Goal: Check status

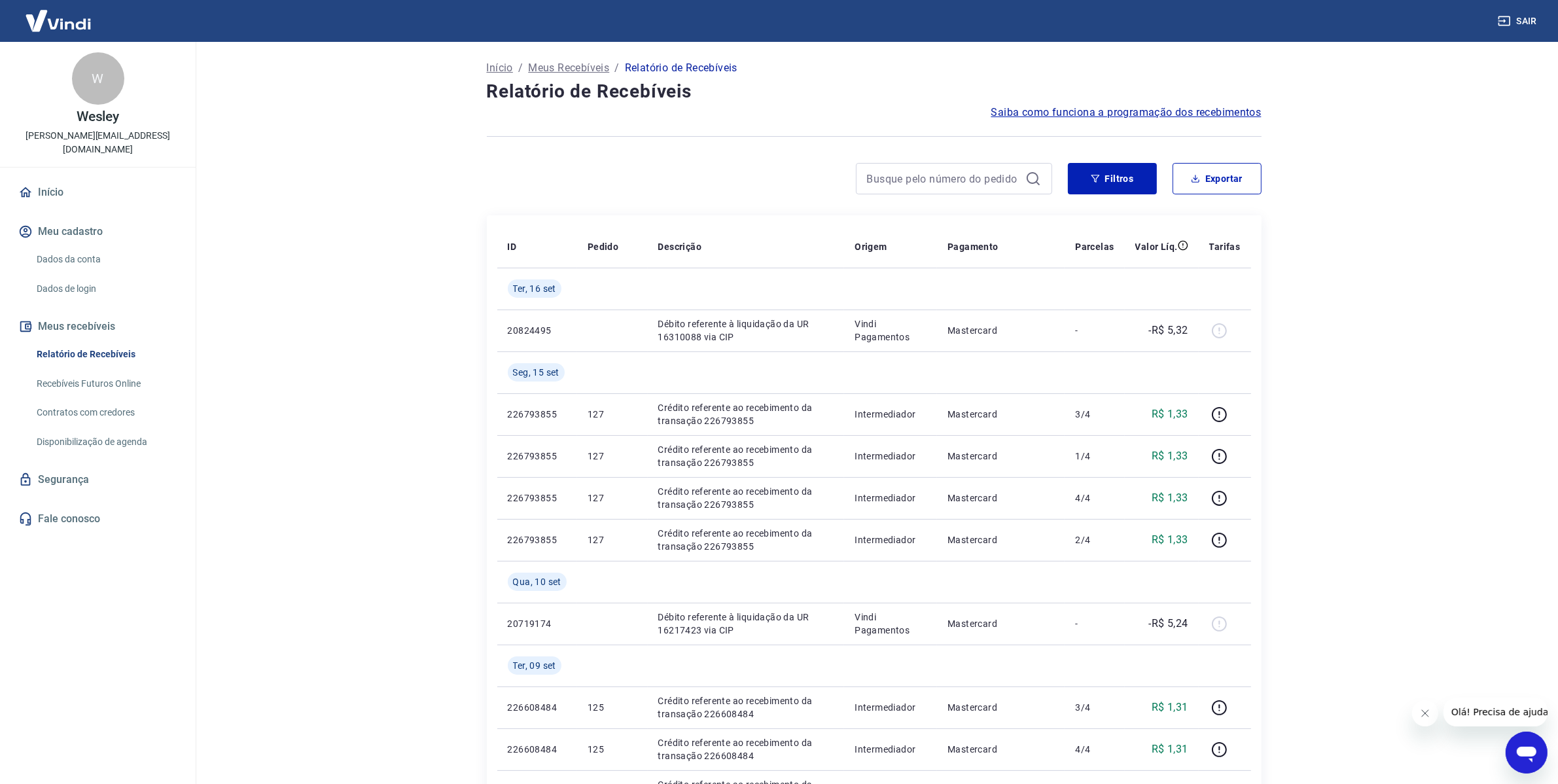
click at [90, 409] on link "Contratos com credores" at bounding box center [105, 412] width 149 height 27
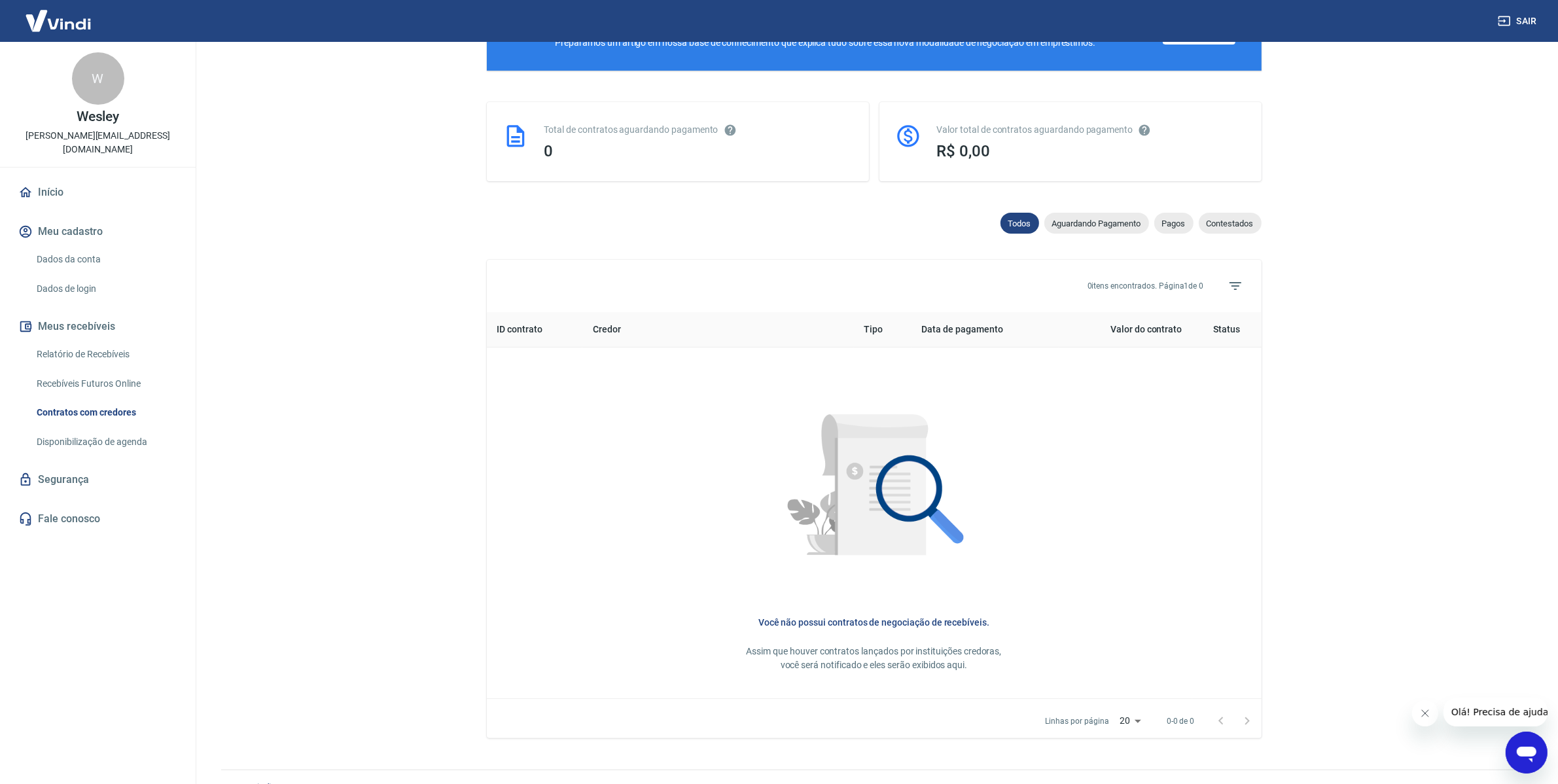
scroll to position [298, 0]
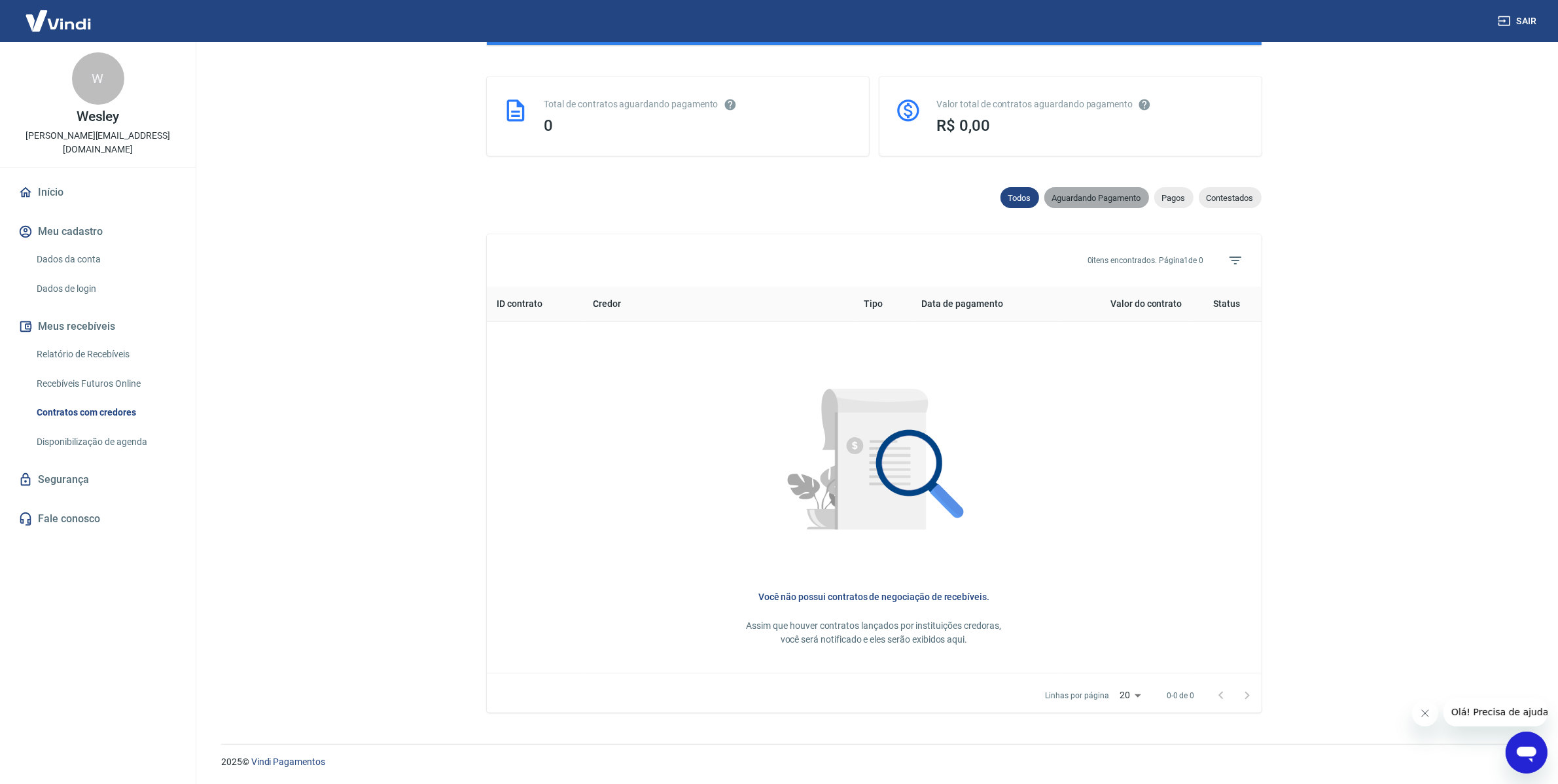
click at [1090, 200] on span "Aguardando Pagamento" at bounding box center [1097, 197] width 105 height 10
select select "waiting_payment"
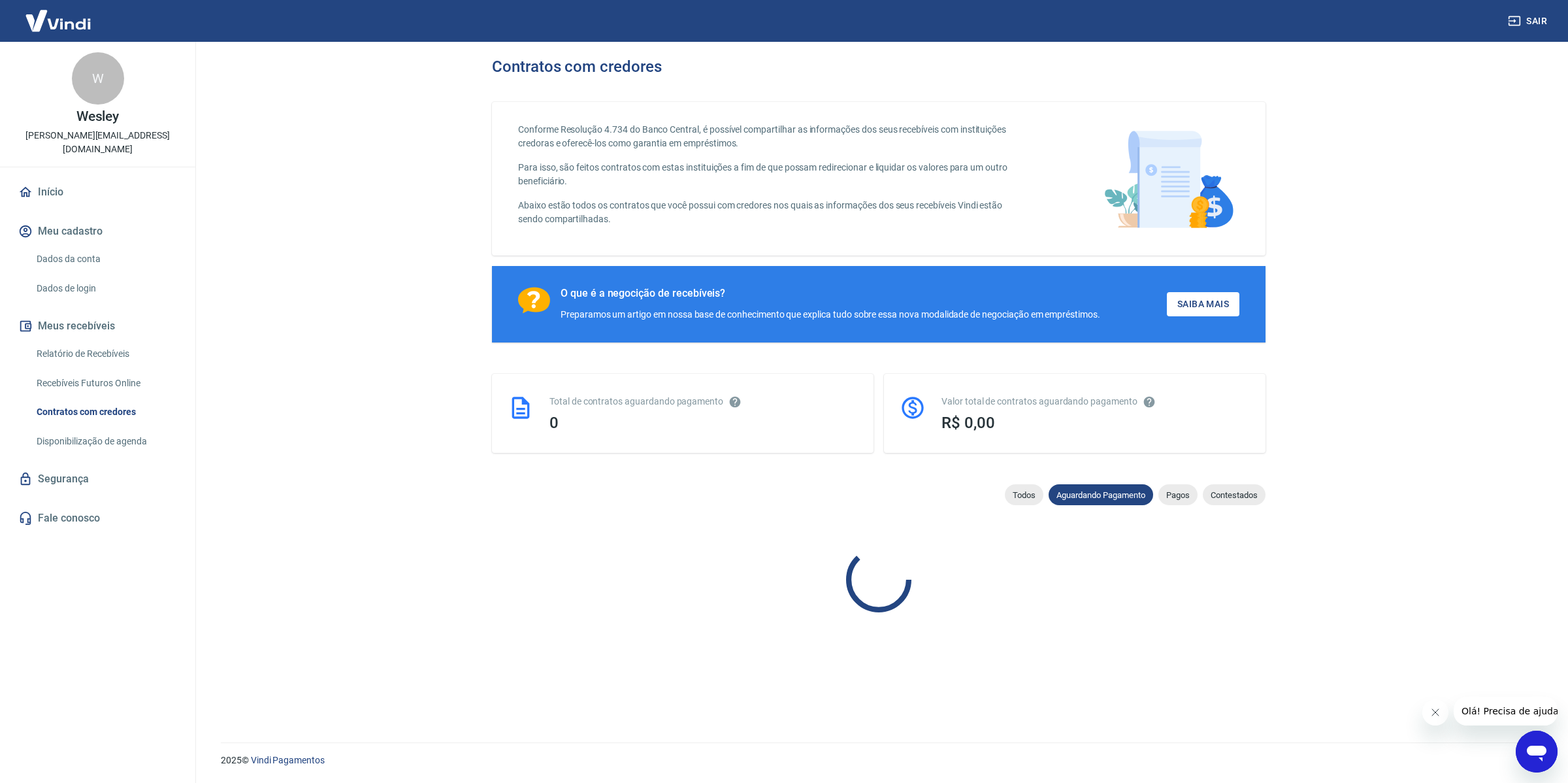
click at [1176, 198] on img at bounding box center [1168, 179] width 141 height 112
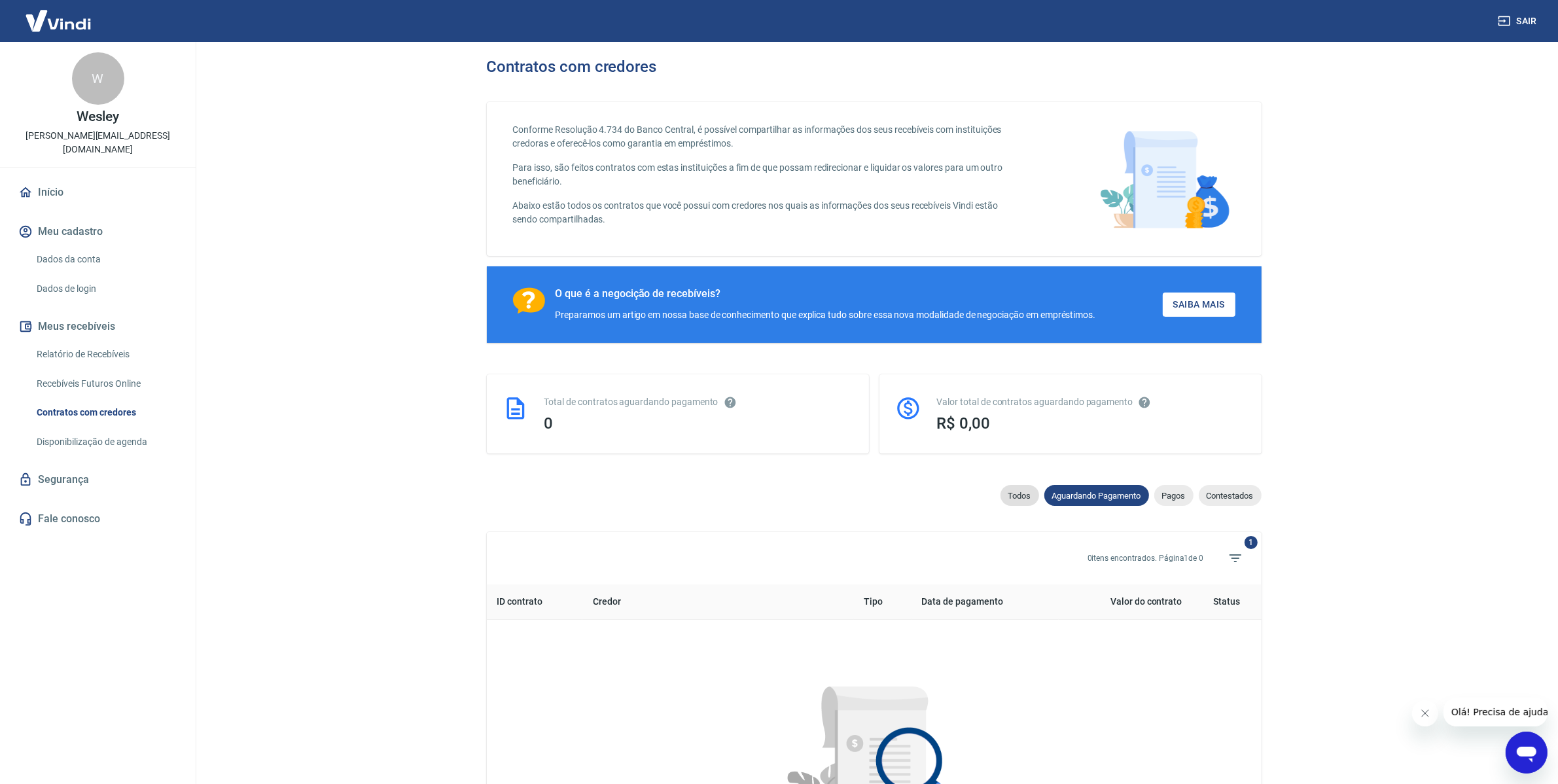
click at [1017, 495] on span "Todos" at bounding box center [1020, 495] width 38 height 10
select select
click at [96, 428] on link "Disponibilização de agenda" at bounding box center [105, 442] width 149 height 27
